Goal: Use online tool/utility: Use online tool/utility

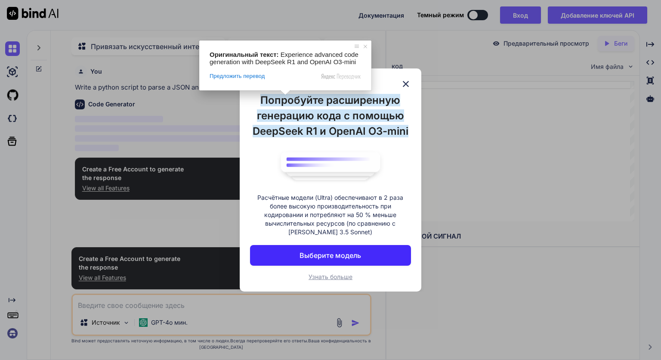
scroll to position [3, 0]
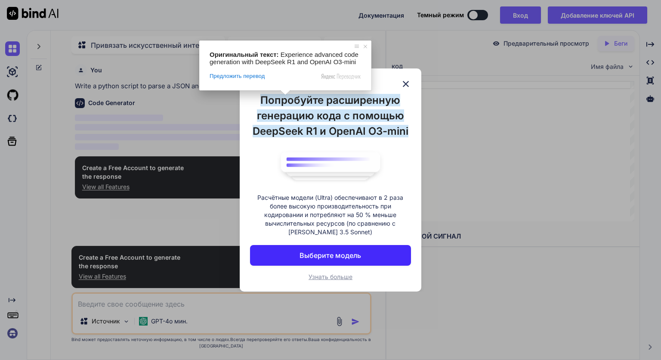
type textarea "x"
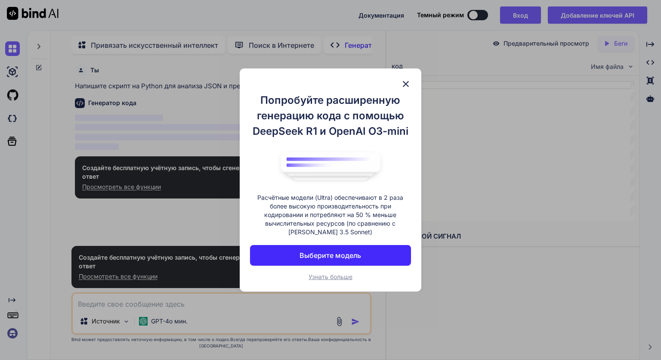
click at [361, 257] on button "Выберите модель" at bounding box center [330, 255] width 161 height 21
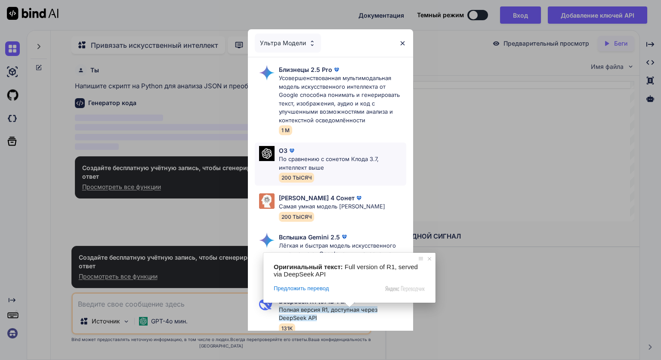
click at [319, 158] on ya-tr-span "По сравнению с сонетом Клода 3.7, интеллект выше" at bounding box center [329, 162] width 100 height 15
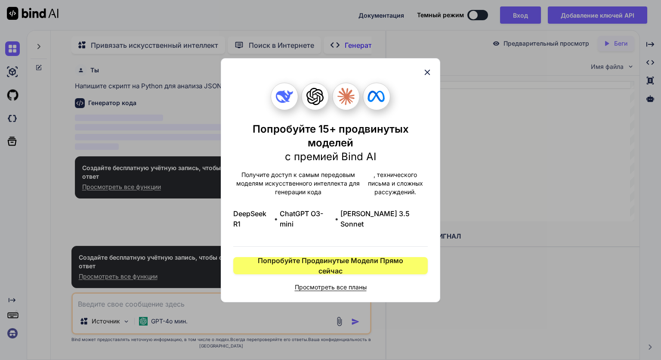
click at [425, 76] on icon at bounding box center [427, 72] width 9 height 9
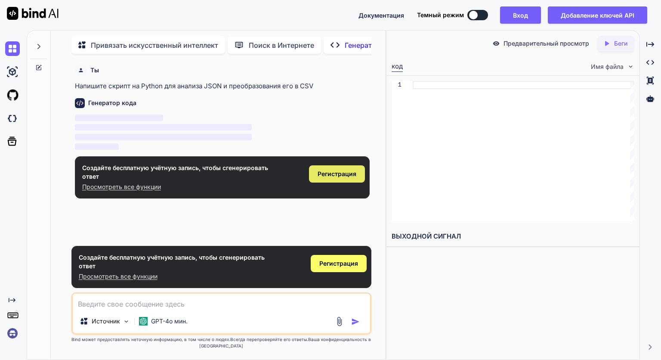
click at [358, 174] on div "Регистрация" at bounding box center [337, 173] width 56 height 17
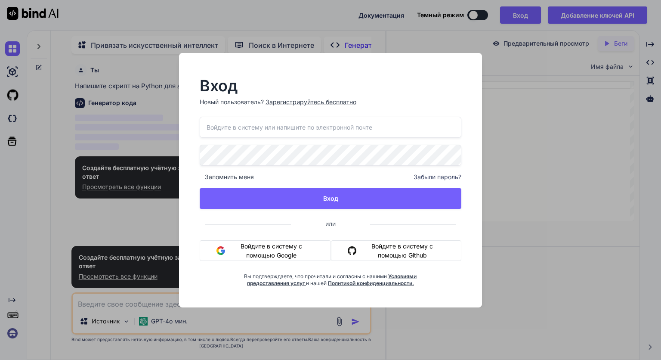
click at [479, 147] on div "Вход Новый пользователь? Зарегистрируйтесь бесплатно Запомнить меня Забыли паро…" at bounding box center [330, 180] width 303 height 254
click at [389, 45] on div "Вход Новый пользователь? Зарегистрируйтесь бесплатно Запомнить меня Забыли паро…" at bounding box center [330, 180] width 661 height 360
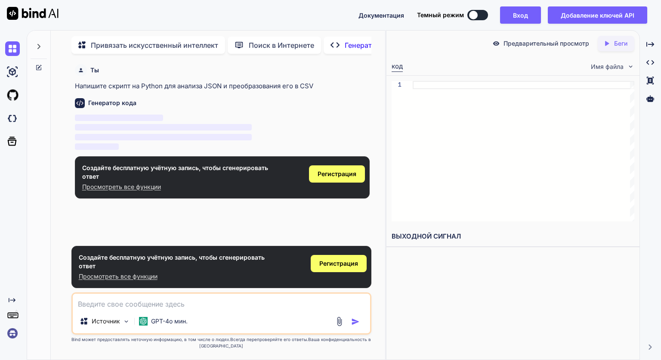
click at [164, 110] on div "Генератор кода ‌ ‌ ‌ ‌" at bounding box center [222, 121] width 295 height 61
click at [424, 90] on div at bounding box center [524, 151] width 222 height 140
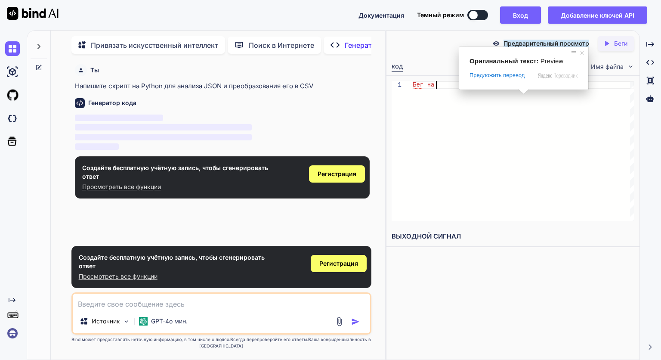
type textarea "Бег на S"
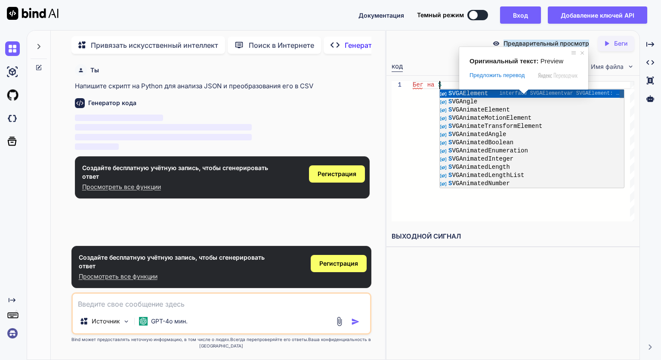
type textarea "x"
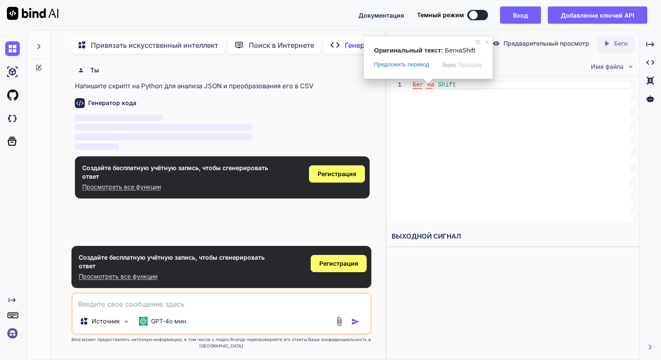
click at [432, 84] on span at bounding box center [428, 80] width 11 height 5
click at [424, 96] on div "Бег на Shift" at bounding box center [524, 151] width 222 height 140
click at [440, 105] on div "Бег на Shift" at bounding box center [524, 151] width 222 height 140
click at [423, 87] on div "Бег на Shift" at bounding box center [524, 151] width 222 height 140
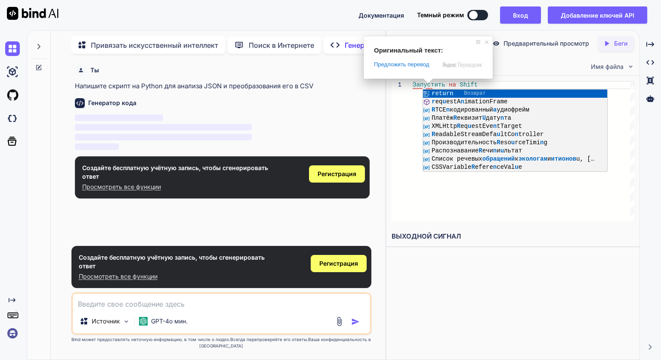
click at [449, 84] on ya-tr-span "на" at bounding box center [452, 84] width 7 height 7
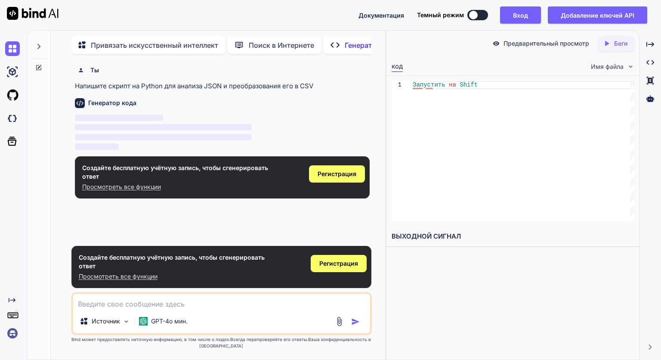
click at [451, 85] on ya-tr-span "на" at bounding box center [452, 84] width 7 height 7
click at [452, 85] on ya-tr-span "на" at bounding box center [452, 84] width 7 height 7
click at [452, 85] on div "Запустить на Shift" at bounding box center [524, 151] width 222 height 140
click at [449, 85] on ya-tr-span "на" at bounding box center [452, 84] width 7 height 7
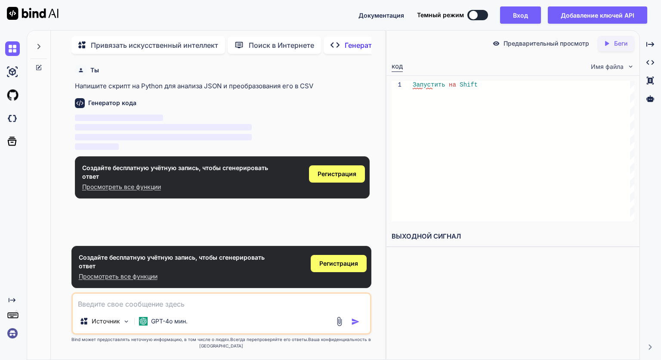
click at [458, 92] on div "Запустить на Shift" at bounding box center [524, 151] width 222 height 140
click at [434, 83] on ya-tr-span "Запустить" at bounding box center [429, 84] width 33 height 7
click at [446, 84] on span at bounding box center [447, 84] width 3 height 7
click at [451, 86] on ya-tr-span "на" at bounding box center [452, 84] width 7 height 7
click at [454, 84] on div "Запустить на Shift" at bounding box center [524, 151] width 222 height 140
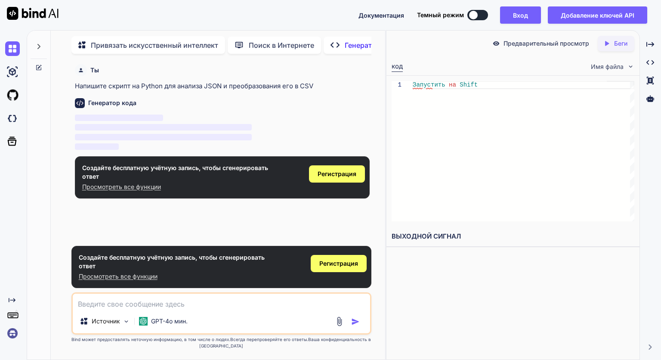
type textarea "Run на Shif"
click at [442, 85] on ya-tr-span "Шиф" at bounding box center [447, 84] width 11 height 7
click at [437, 86] on div "Беги на Шиф" at bounding box center [524, 151] width 222 height 140
click at [437, 85] on div "Беги на Шиф" at bounding box center [524, 151] width 222 height 140
click at [442, 84] on ya-tr-span "Шиф" at bounding box center [447, 84] width 11 height 7
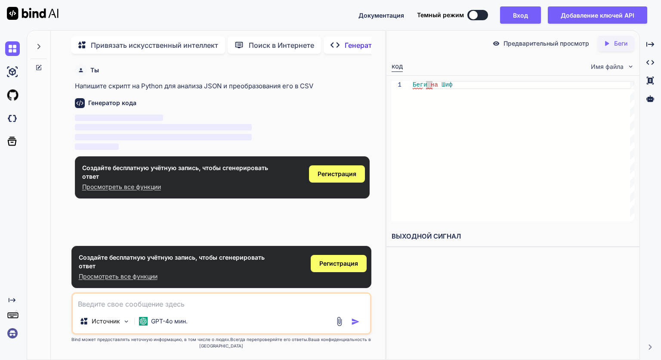
click at [442, 84] on ya-tr-span "Шиф" at bounding box center [447, 84] width 11 height 7
click at [439, 84] on span "Беги на Шиф" at bounding box center [433, 85] width 40 height 8
click at [434, 88] on span "Беги на Шиф" at bounding box center [433, 85] width 40 height 8
drag, startPoint x: 435, startPoint y: 88, endPoint x: 449, endPoint y: 84, distance: 14.6
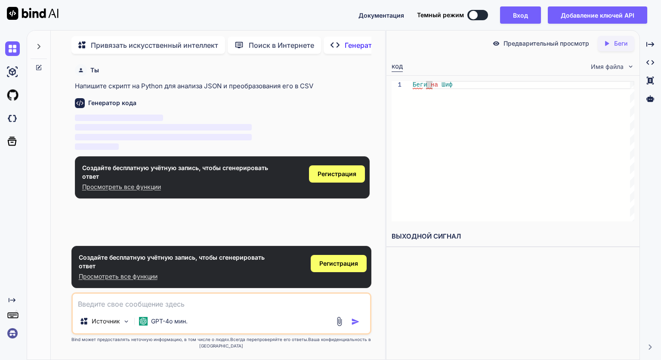
click at [444, 86] on span "Беги на Шиф" at bounding box center [433, 85] width 40 height 8
click at [467, 81] on div "Беги на Шиф" at bounding box center [524, 151] width 222 height 140
drag, startPoint x: 467, startPoint y: 81, endPoint x: 477, endPoint y: 85, distance: 11.4
click at [471, 85] on div "Беги на Шиф" at bounding box center [524, 151] width 222 height 140
click at [477, 83] on div "Беги на Шиф" at bounding box center [524, 151] width 222 height 140
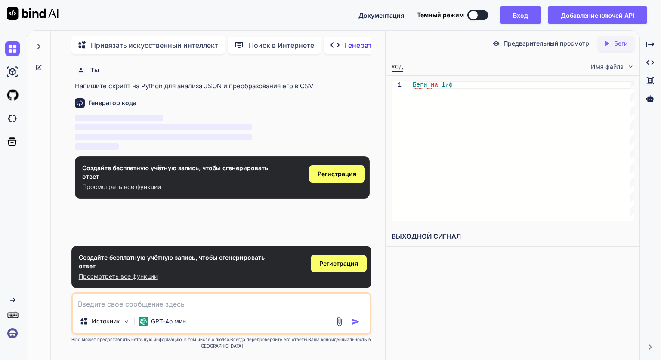
click at [439, 83] on span at bounding box center [439, 84] width 3 height 7
click at [434, 87] on ya-tr-span "на" at bounding box center [434, 84] width 7 height 7
click at [437, 84] on span at bounding box center [439, 80] width 11 height 5
click at [436, 88] on span "Беги на Шиф" at bounding box center [433, 85] width 40 height 8
drag, startPoint x: 437, startPoint y: 89, endPoint x: 446, endPoint y: 91, distance: 8.5
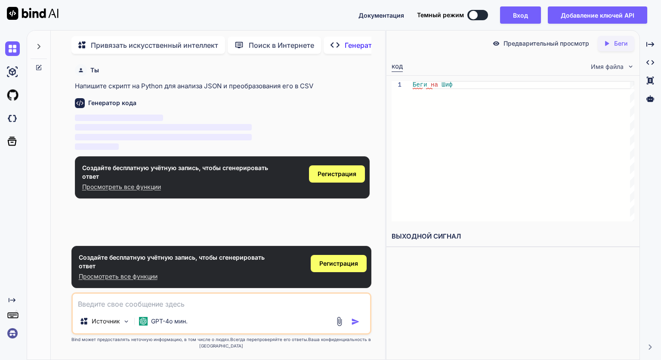
click at [439, 91] on div "Беги на Шиф" at bounding box center [524, 151] width 222 height 140
click at [437, 86] on div "Беги на Шиф" at bounding box center [524, 151] width 222 height 140
click at [438, 84] on span at bounding box center [439, 84] width 3 height 7
click at [441, 90] on div "Беги на Шиф" at bounding box center [524, 151] width 222 height 140
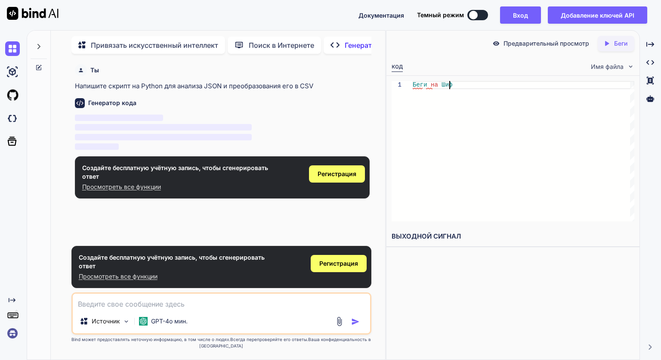
click at [440, 87] on span "Беги на Шиф" at bounding box center [433, 85] width 40 height 8
click at [437, 84] on div "Беги на Шиф" at bounding box center [524, 151] width 222 height 140
click at [438, 84] on div "Беги на Шиф" at bounding box center [524, 151] width 222 height 140
click at [442, 84] on ya-tr-span "Шиф" at bounding box center [447, 84] width 11 height 7
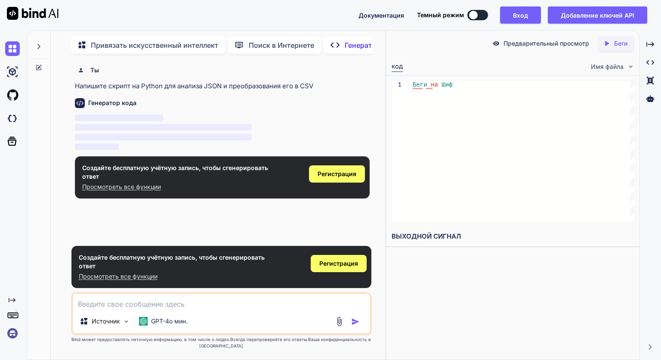
click at [442, 84] on ya-tr-span "Шиф" at bounding box center [447, 84] width 11 height 7
click at [438, 84] on span at bounding box center [439, 84] width 3 height 7
click at [610, 41] on icon "Created with Pixso." at bounding box center [607, 44] width 8 height 8
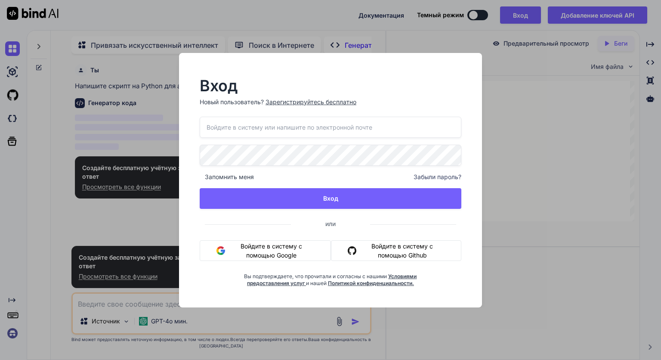
click at [510, 85] on div "Вход Новый пользователь? Зарегистрируйтесь бесплатно Запомнить меня Забыли паро…" at bounding box center [330, 180] width 661 height 360
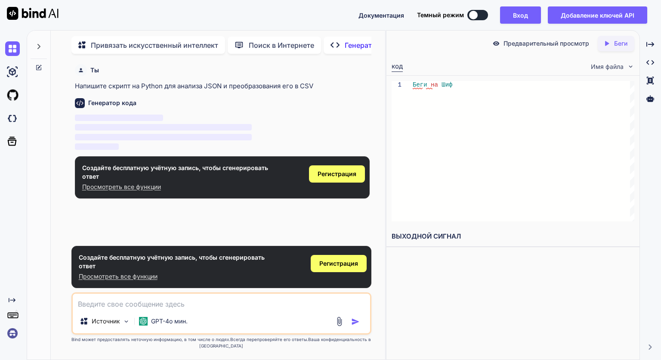
click at [444, 82] on div "1 Беги на Шиф Run на Shif" at bounding box center [513, 151] width 243 height 140
click at [478, 15] on button at bounding box center [478, 15] width 21 height 10
type textarea "x"
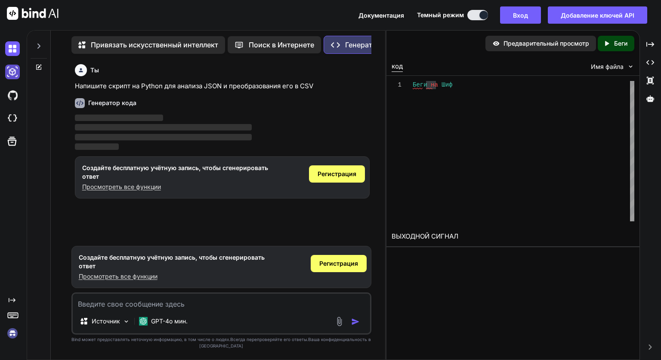
click at [8, 69] on img at bounding box center [12, 72] width 15 height 15
